Goal: Task Accomplishment & Management: Use online tool/utility

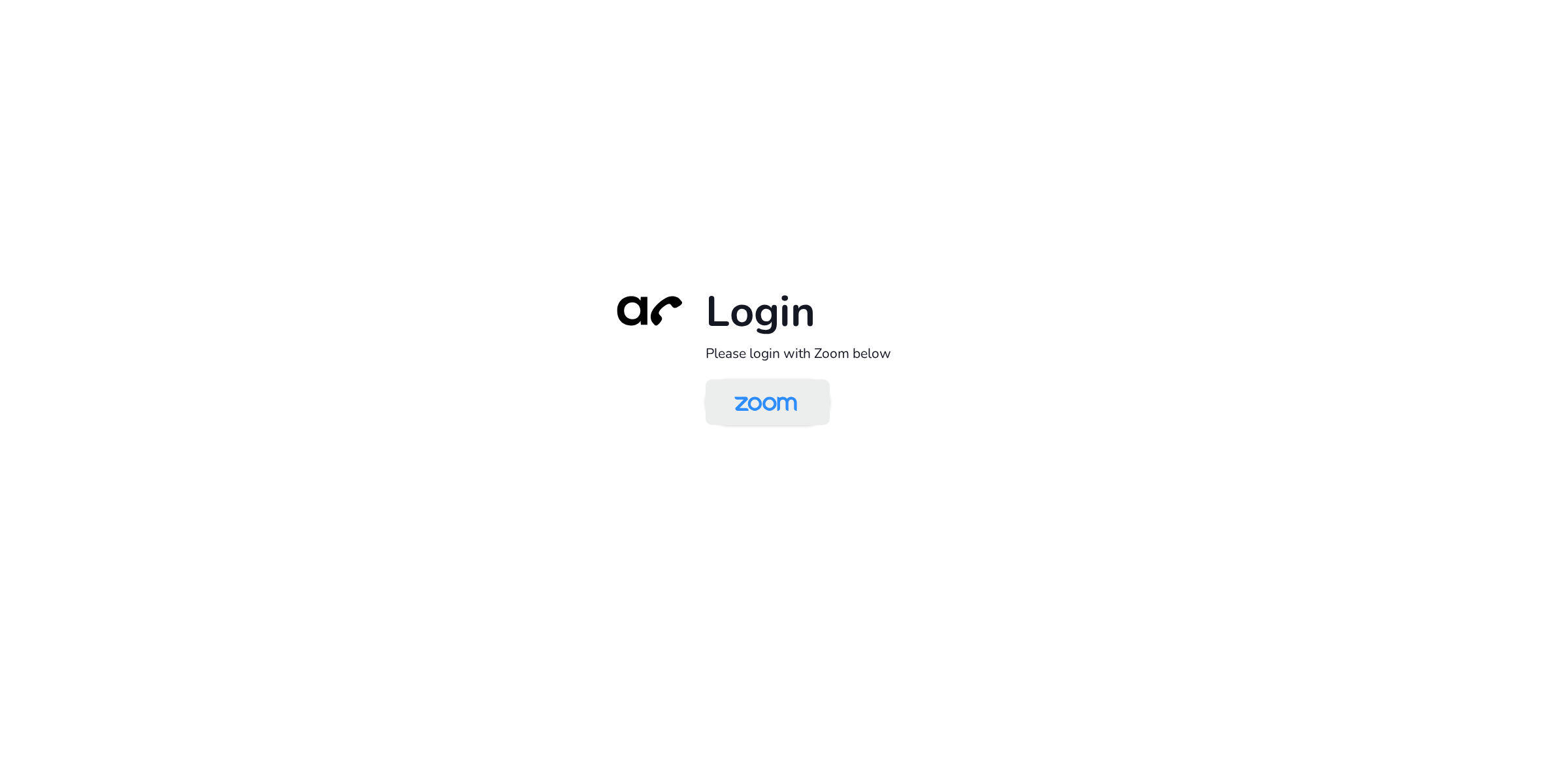
click at [755, 410] on img at bounding box center [765, 403] width 90 height 42
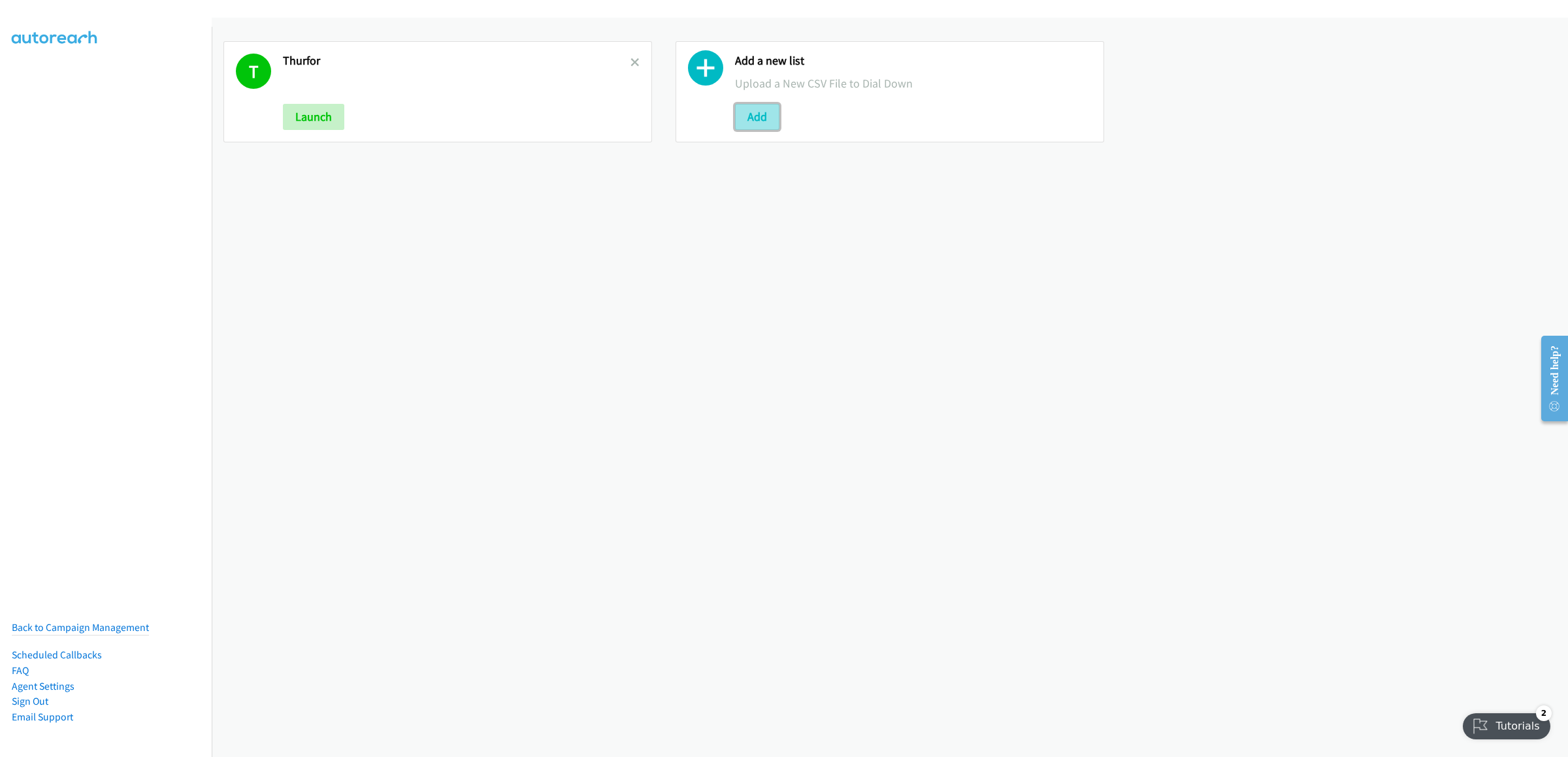
click at [759, 126] on button "Add" at bounding box center [758, 117] width 45 height 26
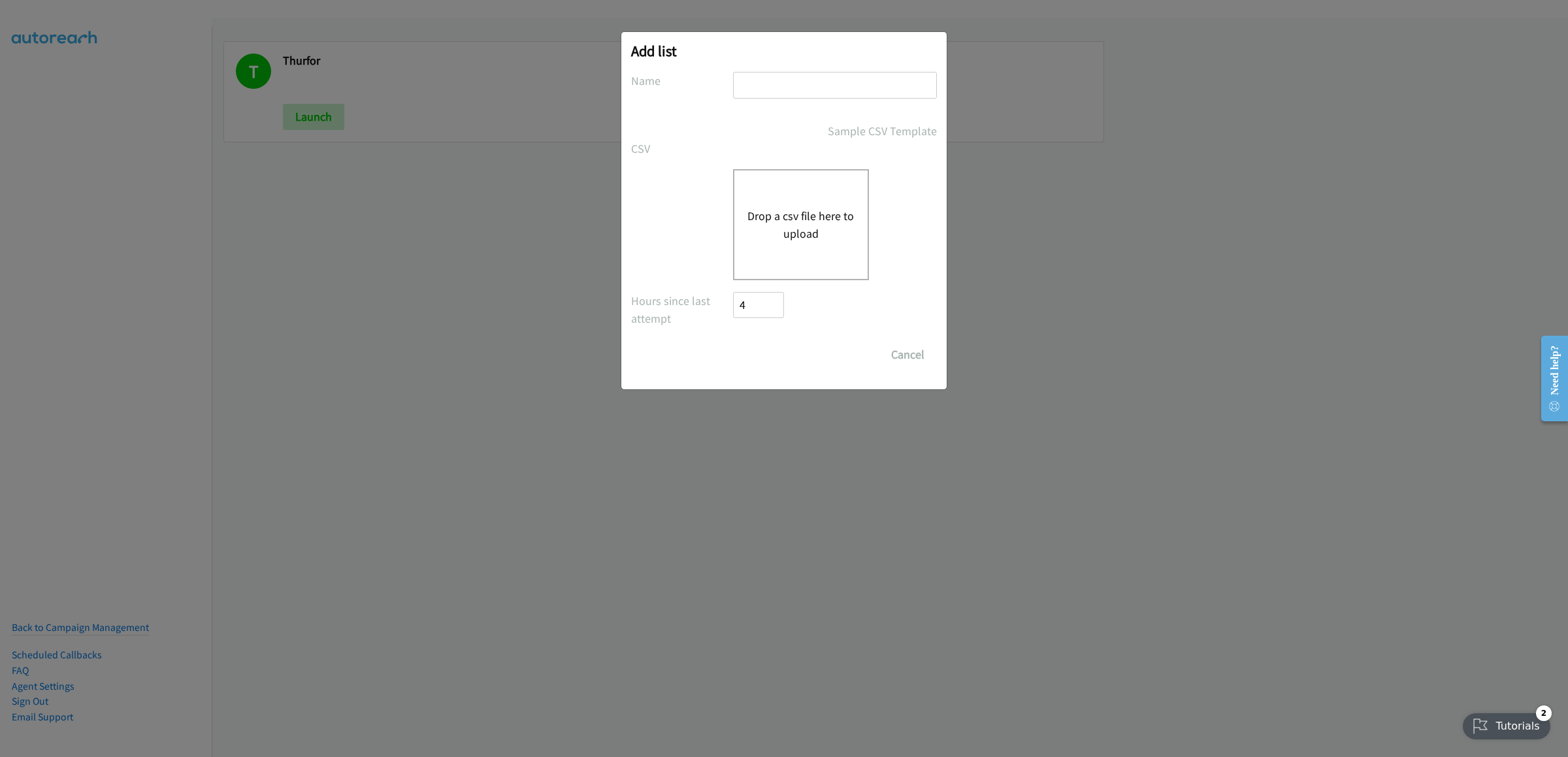
click at [822, 89] on input "text" at bounding box center [834, 85] width 204 height 26
type input "HK"
click at [772, 221] on button "Drop a csv file here to upload" at bounding box center [801, 225] width 107 height 36
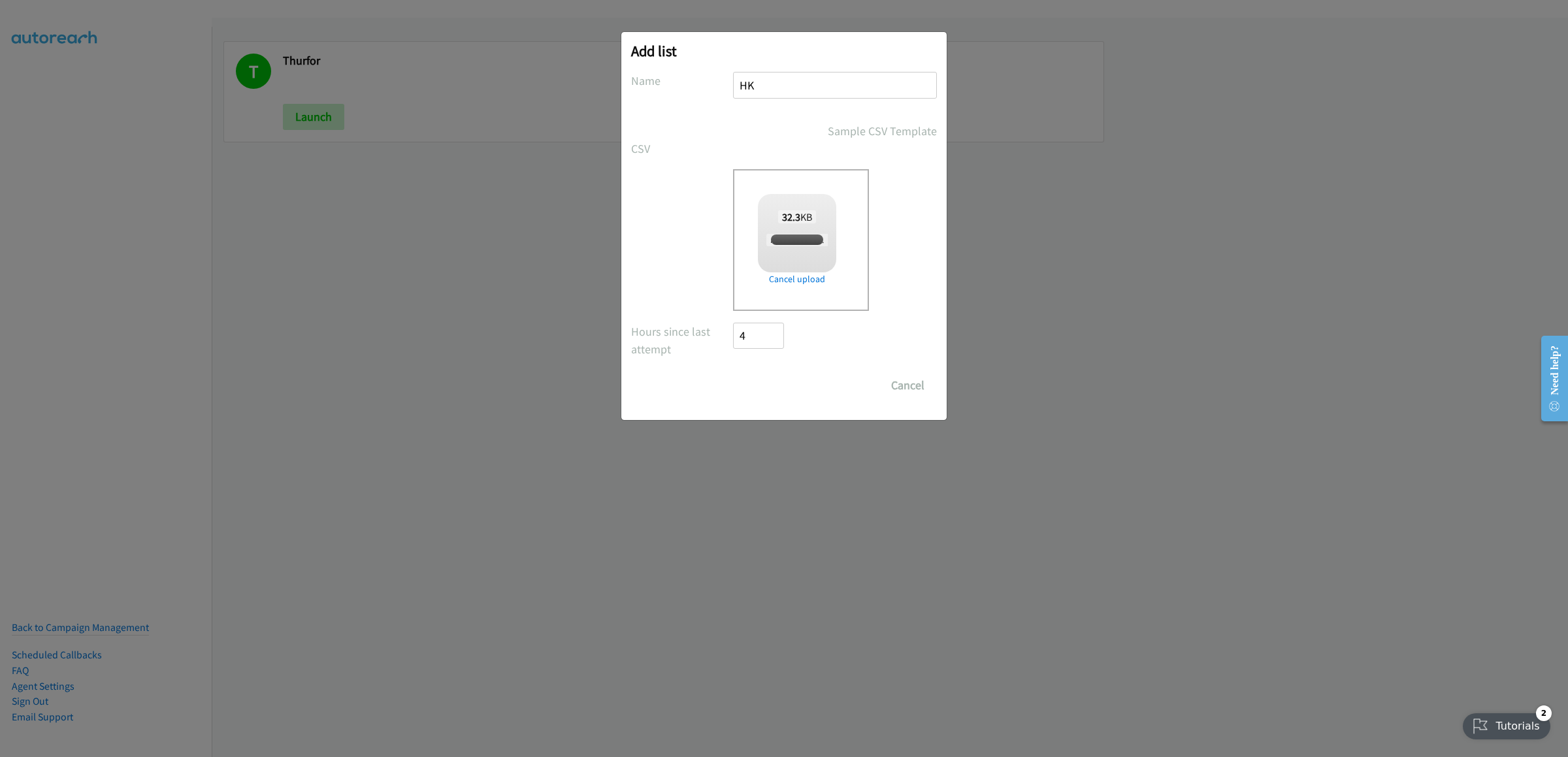
checkbox input "true"
click at [777, 396] on input "Save List" at bounding box center [767, 386] width 69 height 26
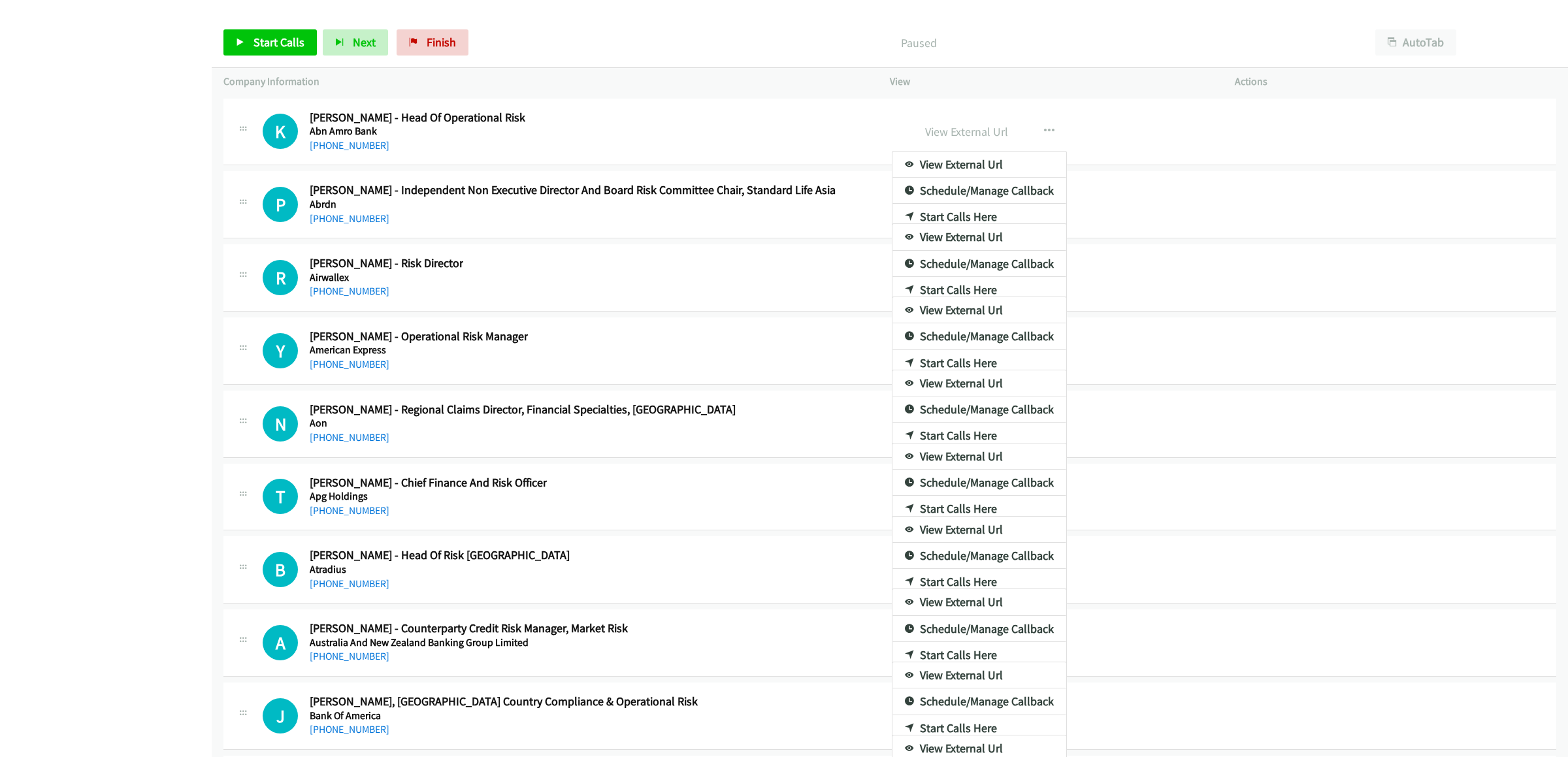
click at [1423, 55] on div at bounding box center [784, 378] width 1568 height 757
click at [1423, 54] on div at bounding box center [784, 378] width 1568 height 757
click at [1437, 50] on div at bounding box center [784, 378] width 1568 height 757
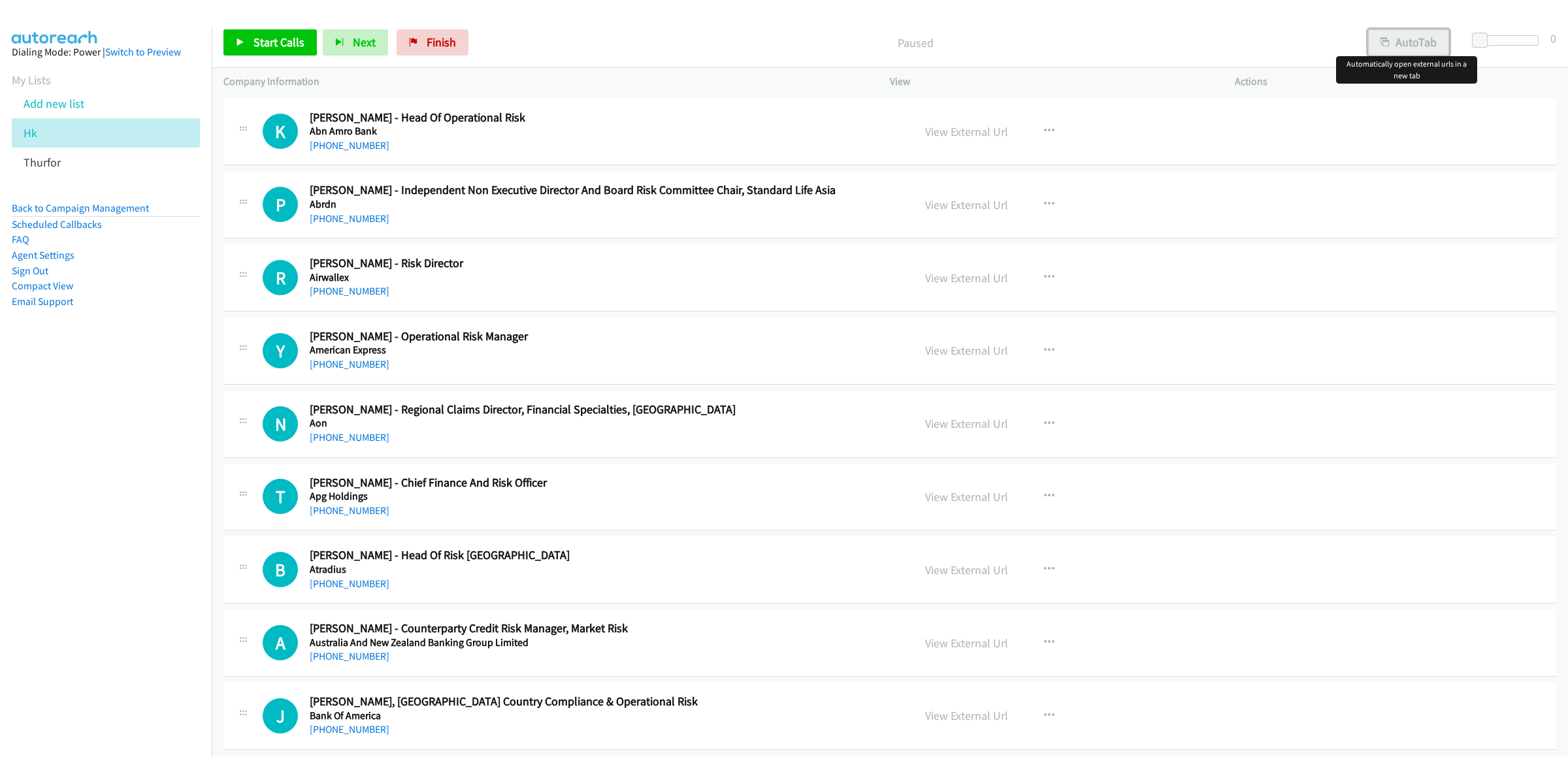
click at [1401, 49] on button "AutoTab" at bounding box center [1409, 43] width 81 height 26
